Goal: Navigation & Orientation: Find specific page/section

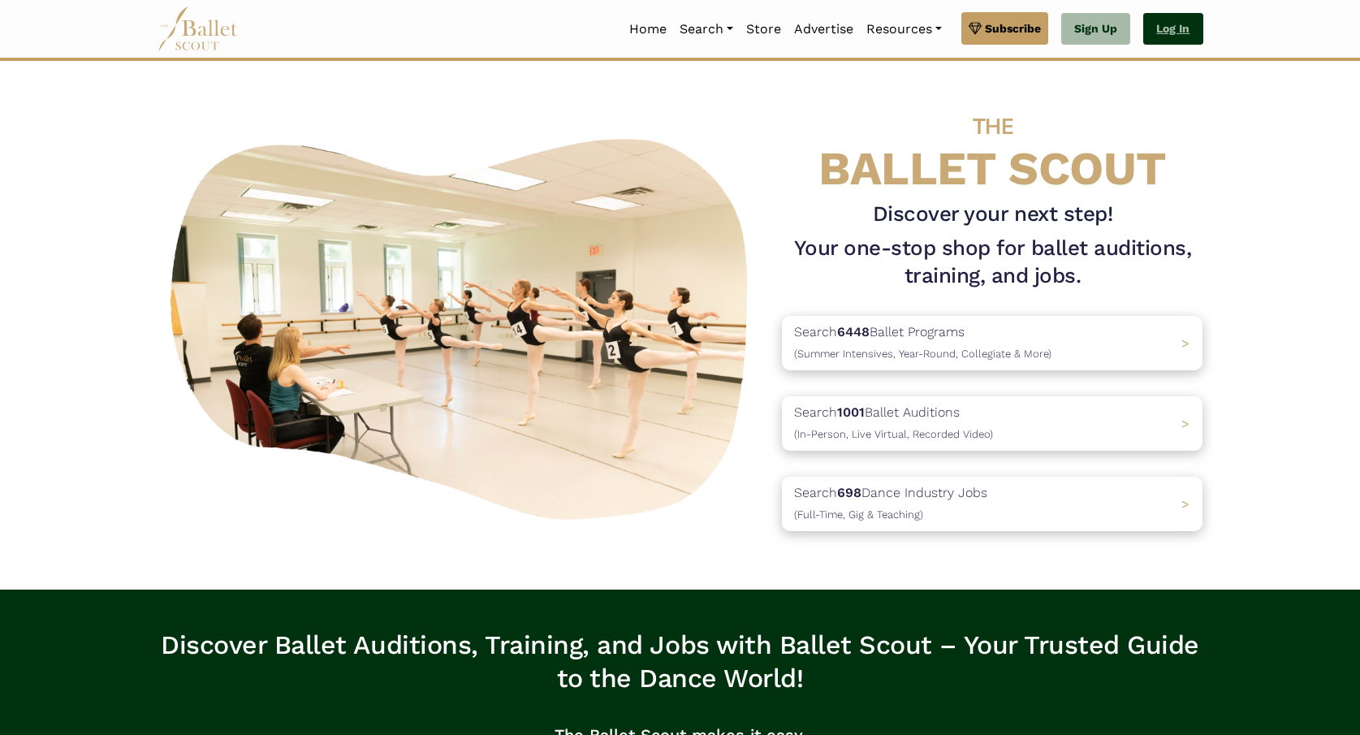
click at [1178, 35] on link "Log In" at bounding box center [1173, 29] width 59 height 32
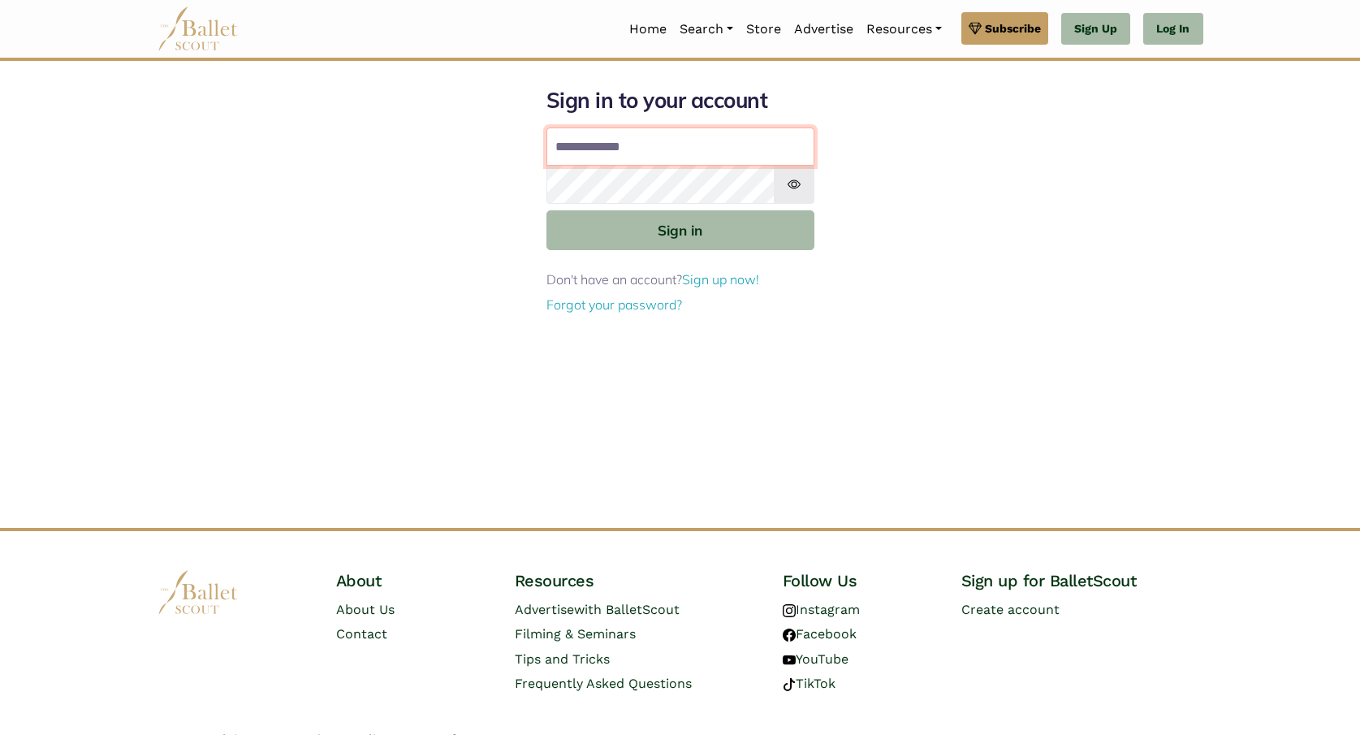
type input "**********"
click at [680, 229] on button "Sign in" at bounding box center [681, 230] width 268 height 40
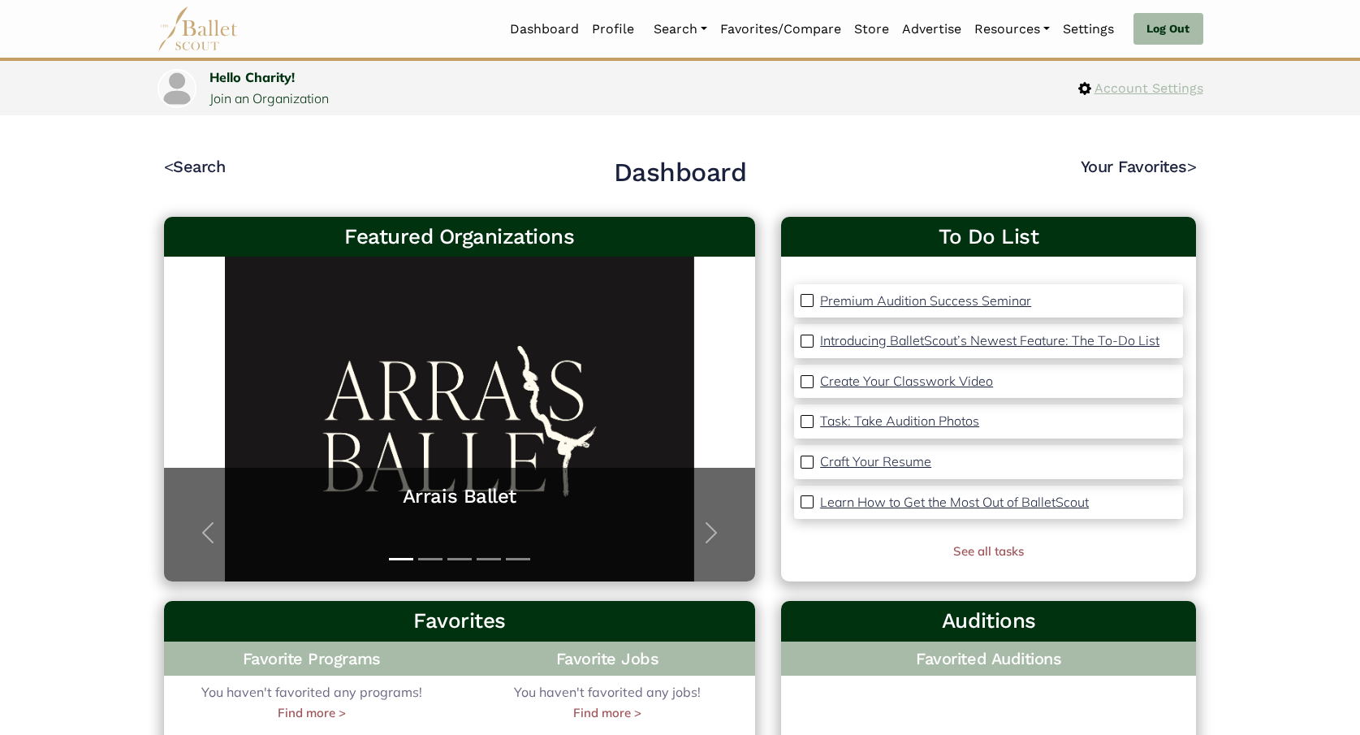
click at [1144, 89] on span "Account Settings" at bounding box center [1148, 88] width 112 height 21
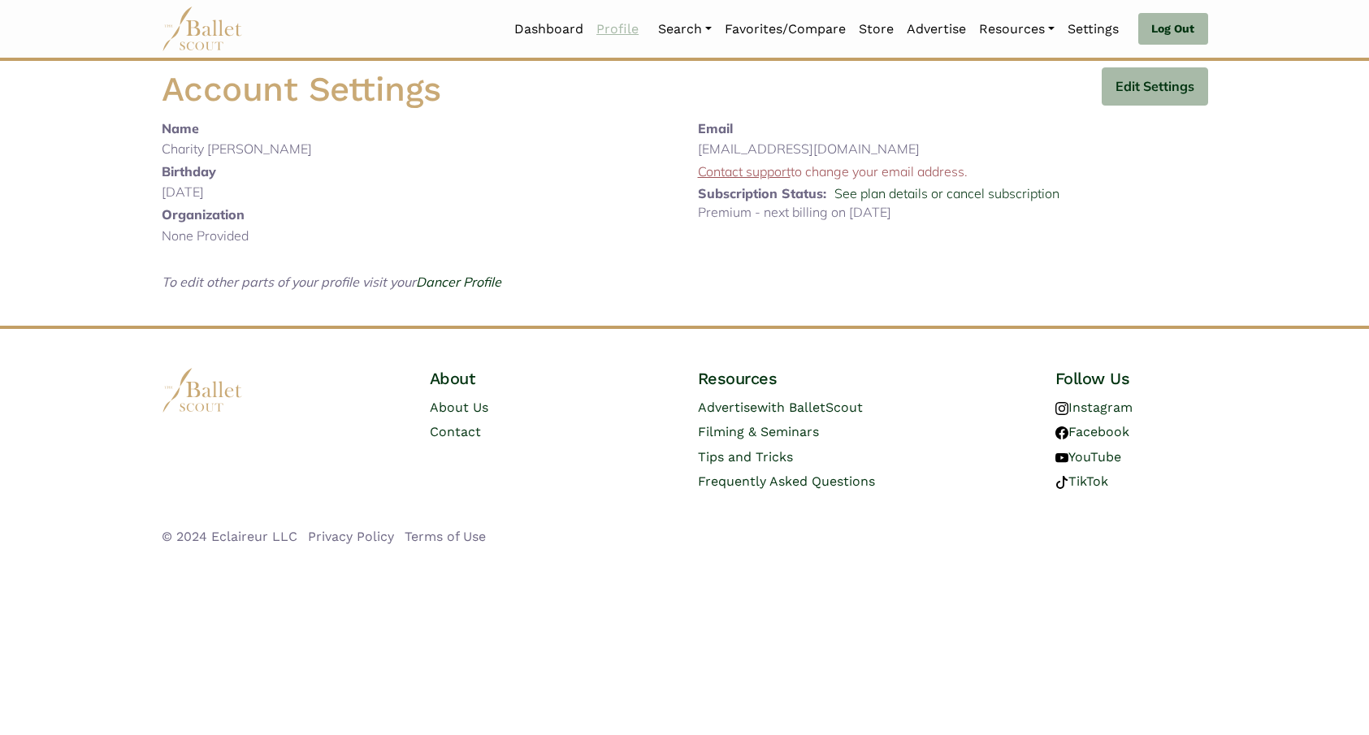
click at [611, 29] on link "Profile" at bounding box center [617, 29] width 55 height 34
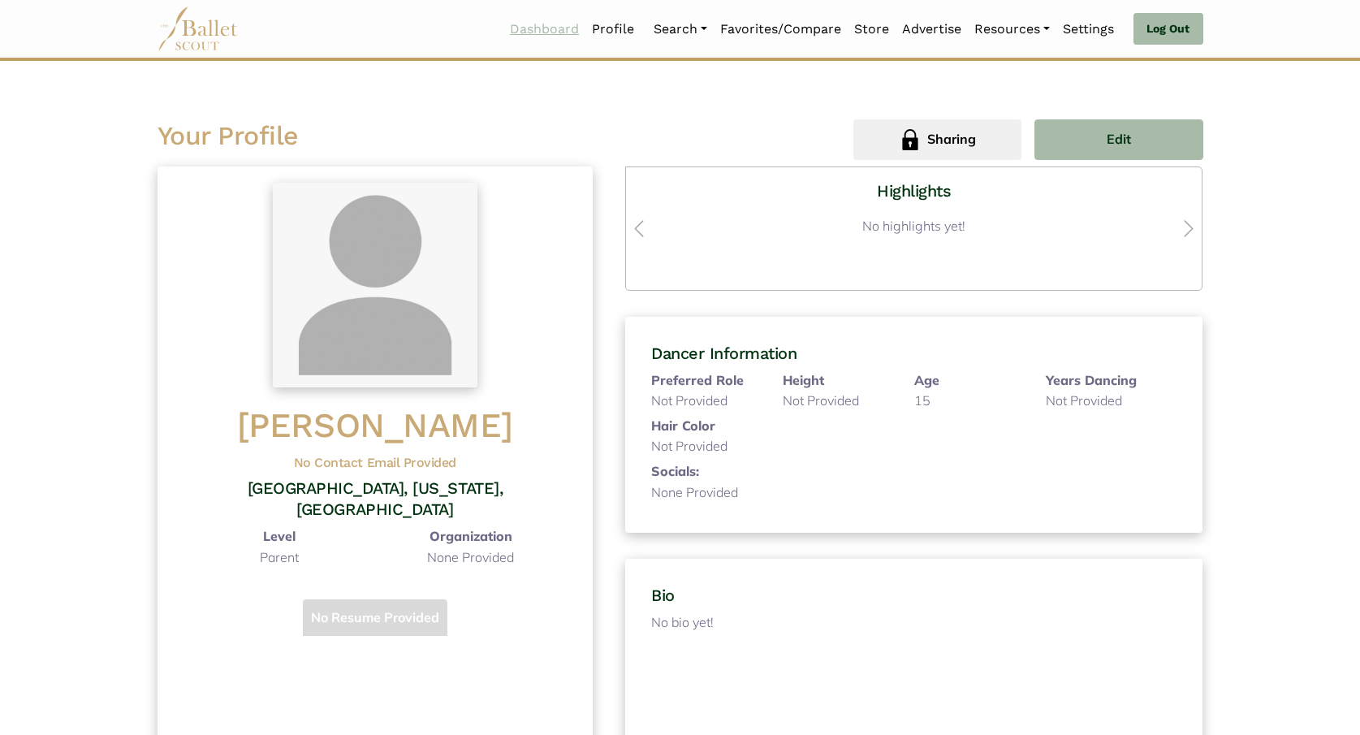
click at [540, 34] on link "Dashboard" at bounding box center [545, 29] width 82 height 34
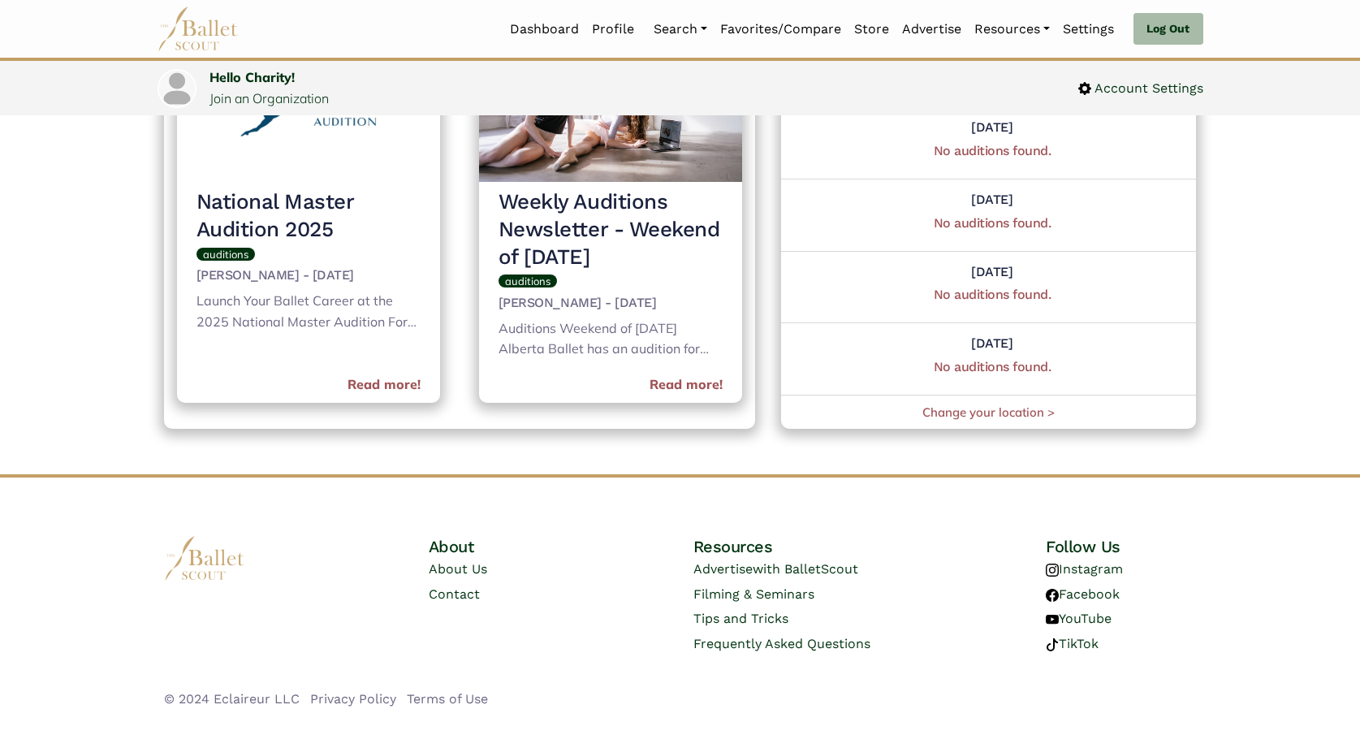
scroll to position [806, 0]
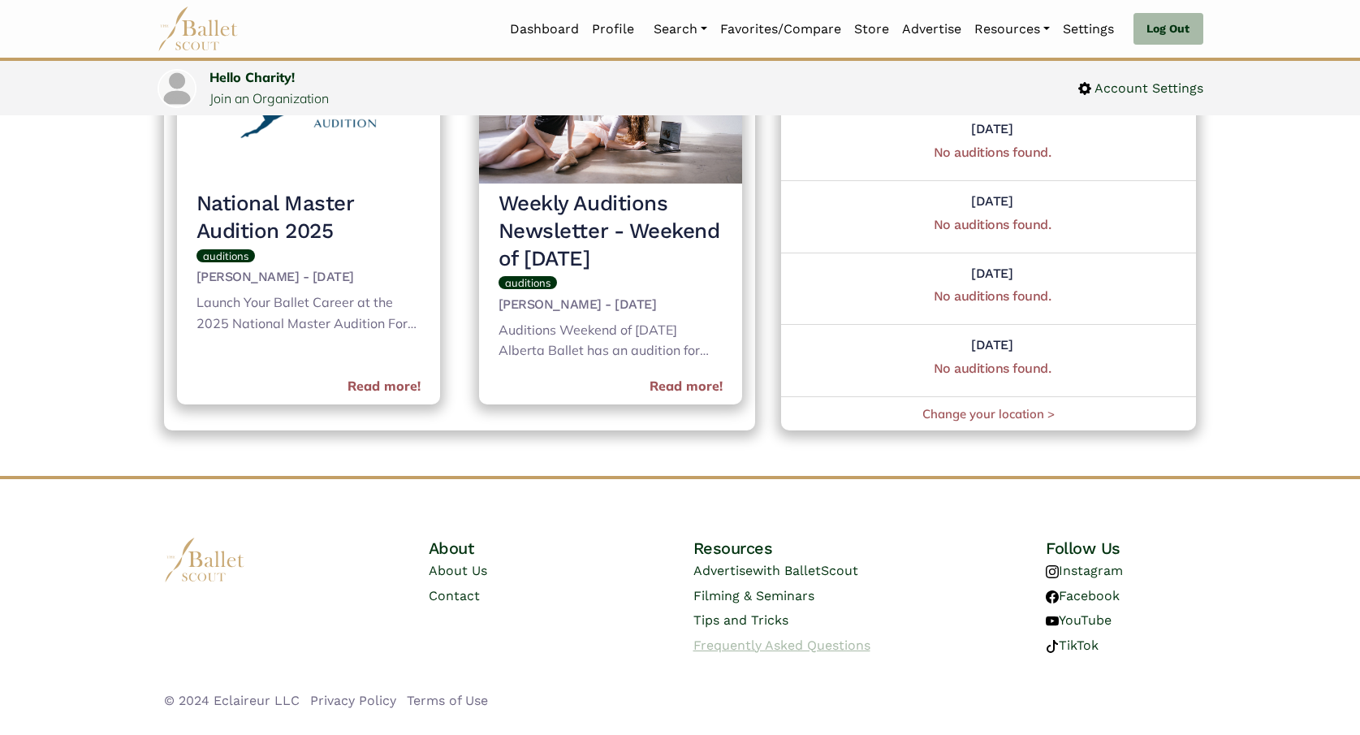
click at [739, 640] on span "Frequently Asked Questions" at bounding box center [782, 645] width 177 height 15
